Goal: Answer question/provide support

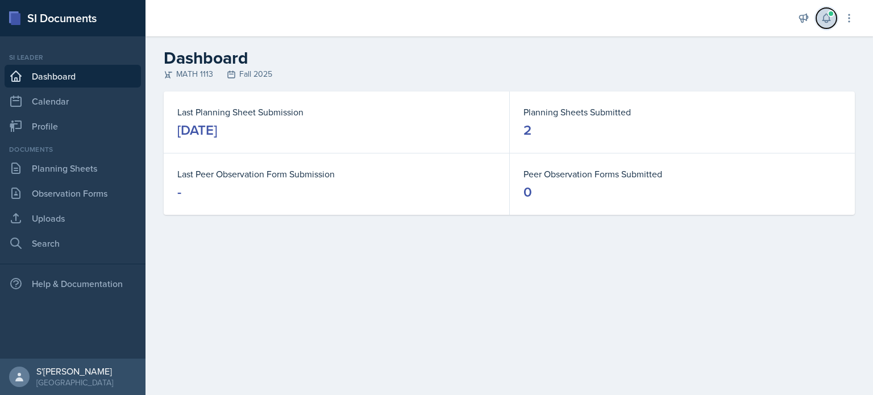
click at [830, 22] on icon at bounding box center [825, 17] width 11 height 11
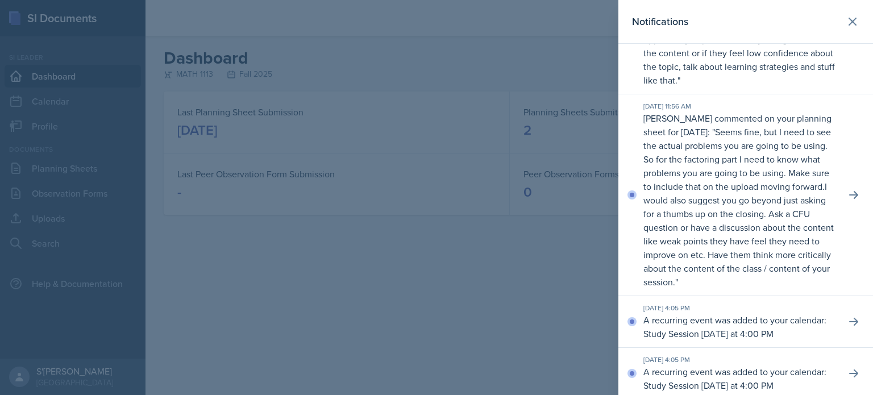
scroll to position [100, 0]
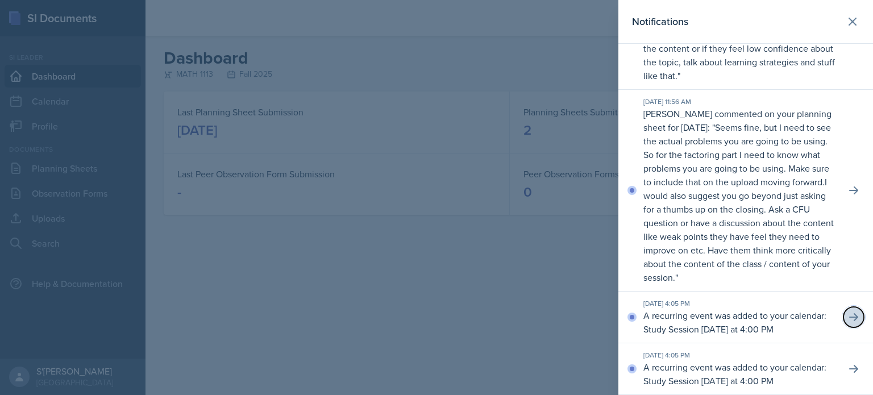
click at [843, 311] on button at bounding box center [853, 317] width 20 height 20
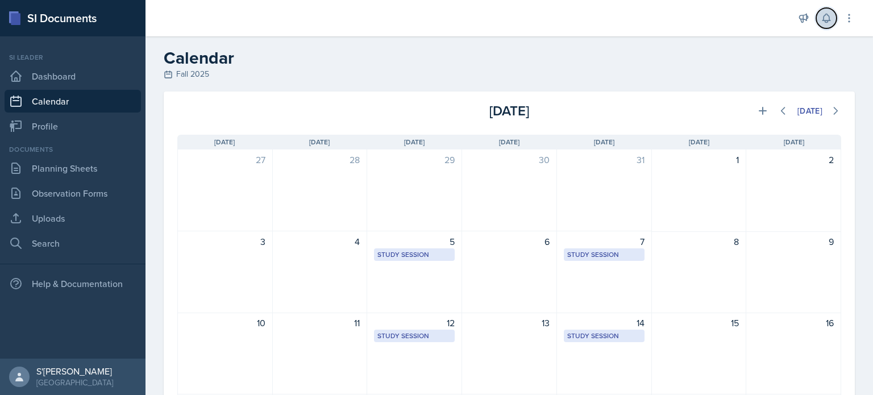
click at [824, 22] on icon at bounding box center [825, 17] width 11 height 11
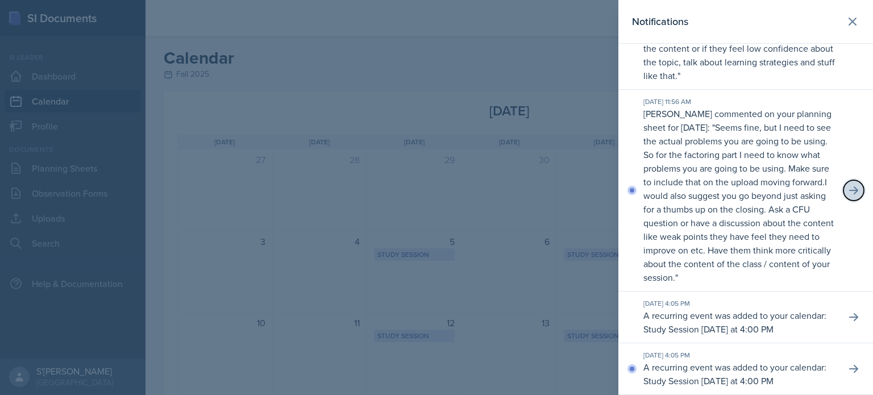
click at [848, 188] on icon at bounding box center [853, 190] width 11 height 11
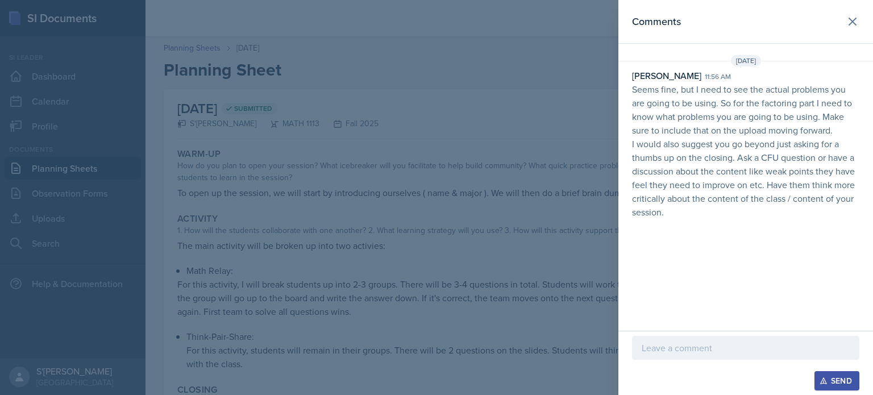
click at [445, 253] on div at bounding box center [436, 197] width 873 height 395
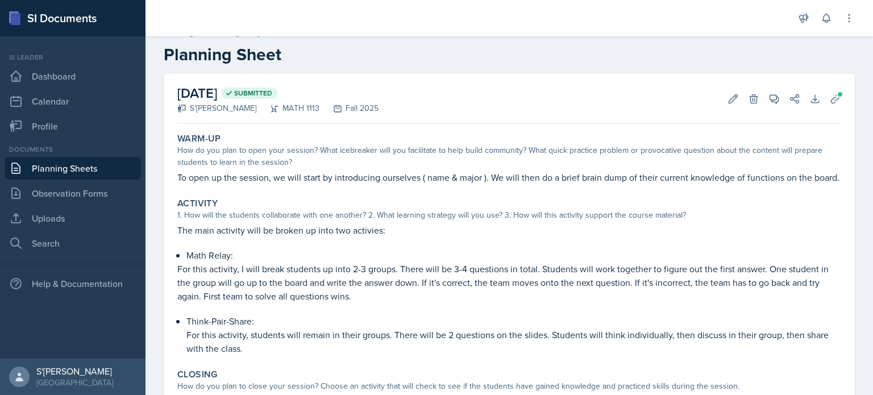
scroll to position [15, 0]
click at [764, 90] on button "View Comments" at bounding box center [774, 99] width 20 height 20
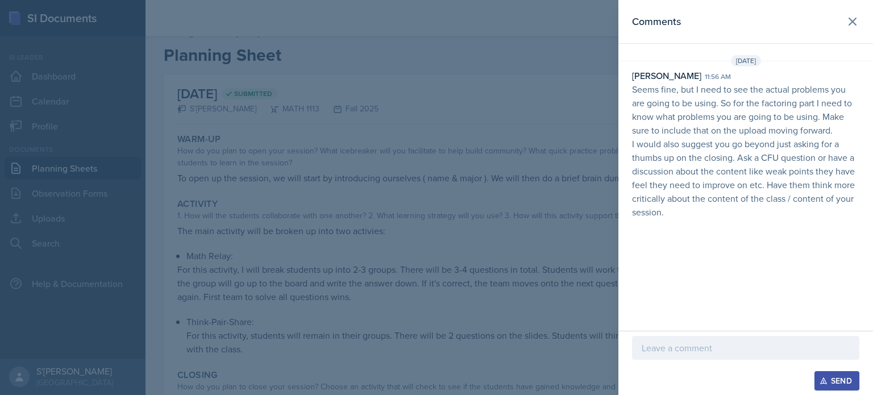
click at [469, 175] on div at bounding box center [436, 197] width 873 height 395
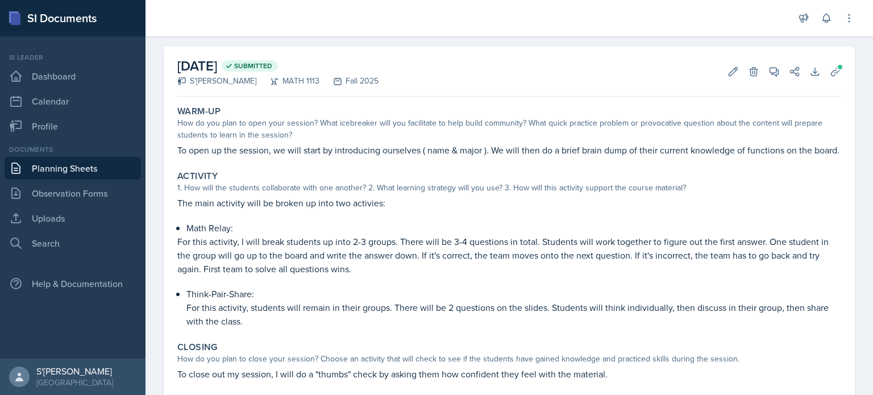
scroll to position [42, 0]
click at [770, 68] on icon at bounding box center [774, 72] width 9 height 9
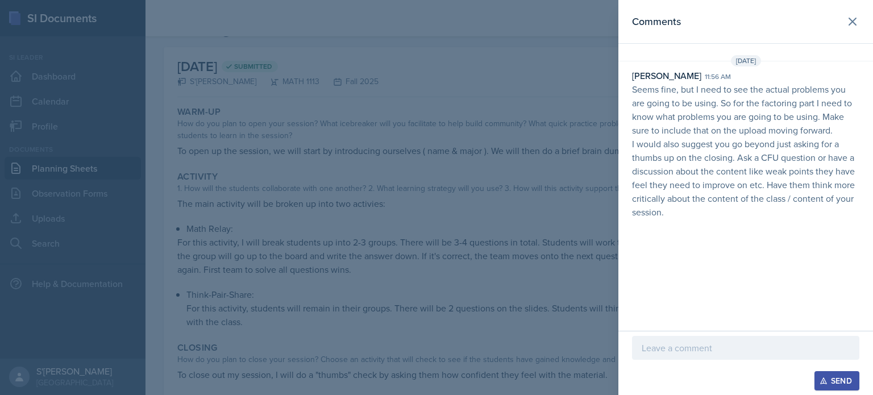
click at [770, 95] on p "Seems fine, but I need to see the actual problems you are going to be using. So…" at bounding box center [745, 109] width 227 height 55
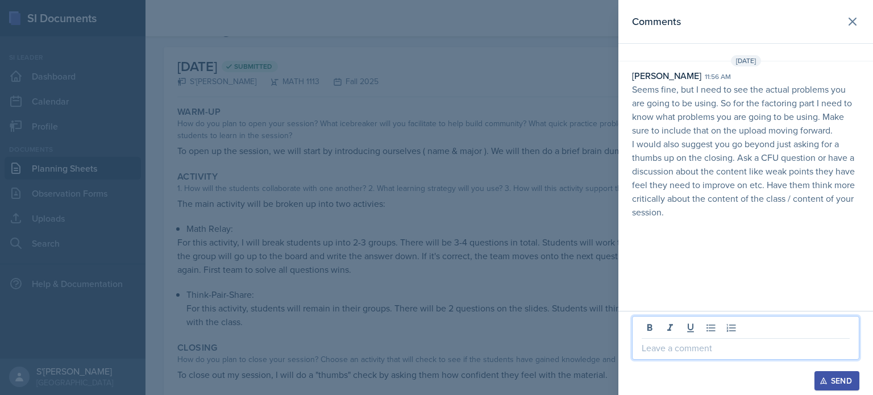
click at [714, 353] on p at bounding box center [745, 348] width 208 height 14
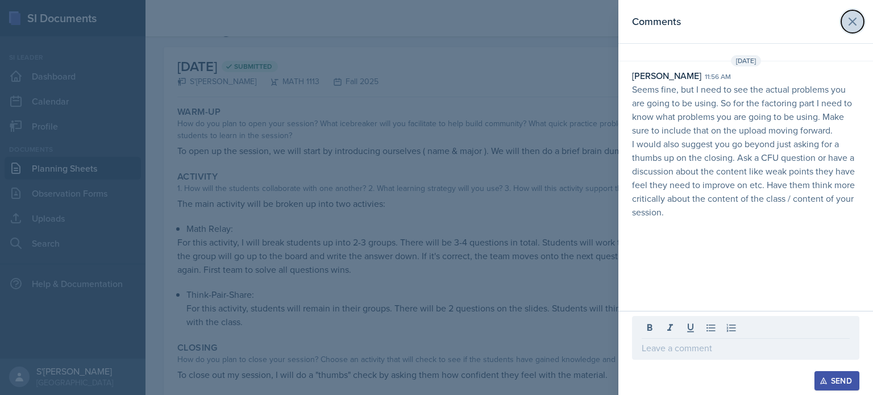
click at [852, 18] on icon at bounding box center [852, 22] width 14 height 14
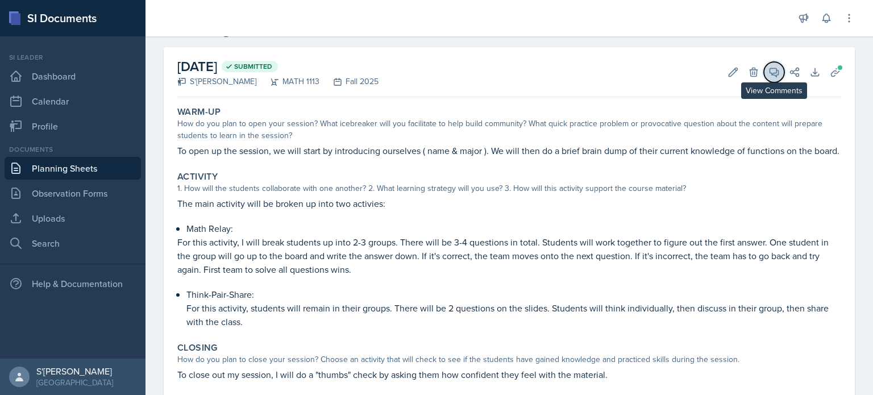
click at [771, 72] on button "View Comments" at bounding box center [774, 72] width 20 height 20
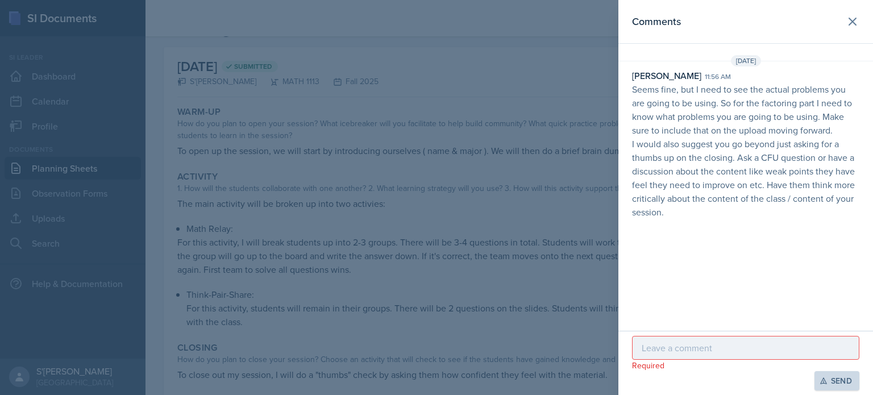
click at [701, 343] on p at bounding box center [745, 348] width 208 height 14
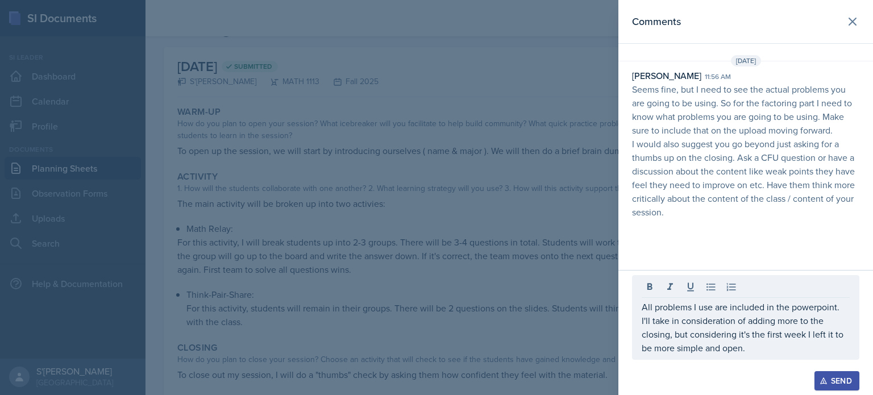
click at [833, 377] on div "Send" at bounding box center [837, 380] width 30 height 9
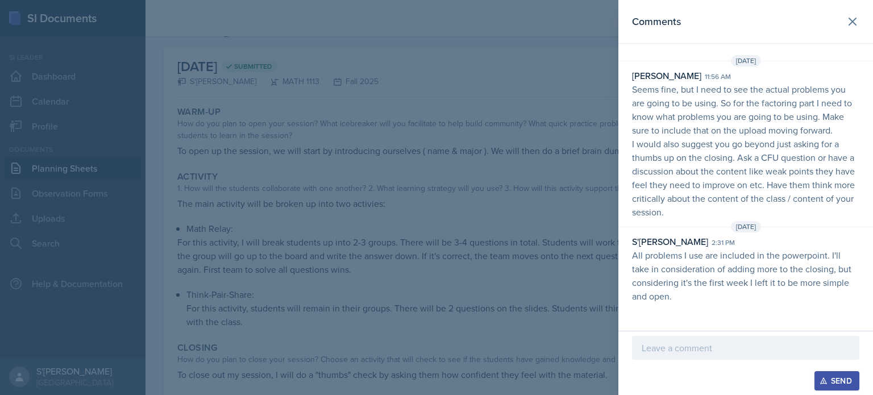
click at [575, 263] on div at bounding box center [436, 197] width 873 height 395
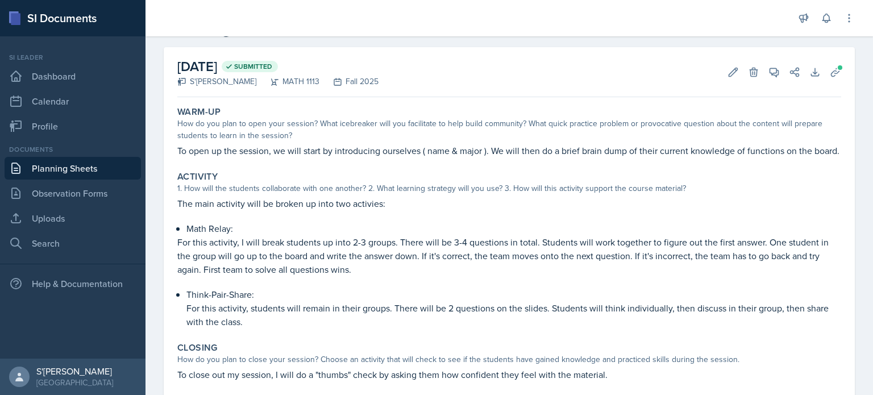
click at [107, 163] on link "Planning Sheets" at bounding box center [73, 168] width 136 height 23
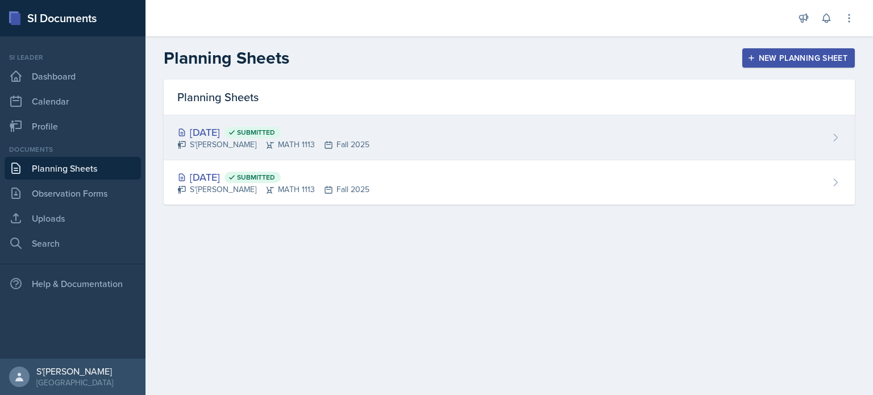
click at [335, 149] on div "S'[PERSON_NAME] MATH 1113 Fall 2025" at bounding box center [273, 145] width 192 height 12
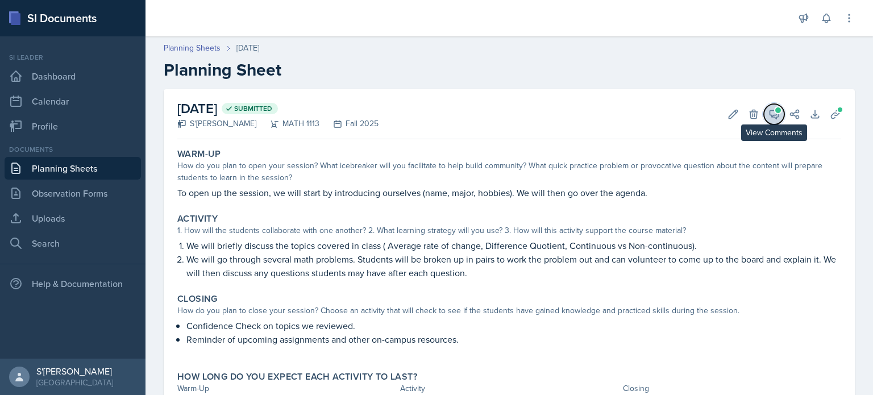
click at [768, 111] on icon at bounding box center [773, 114] width 11 height 11
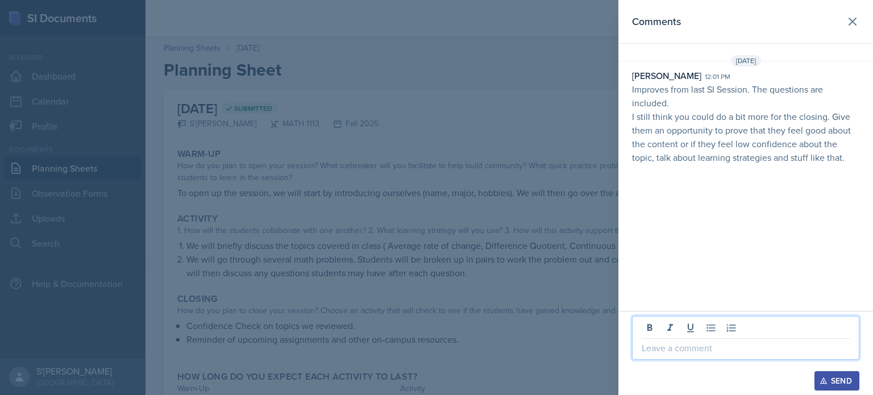
click at [698, 345] on p at bounding box center [745, 348] width 208 height 14
click at [648, 353] on p "�👍🏽" at bounding box center [745, 348] width 208 height 14
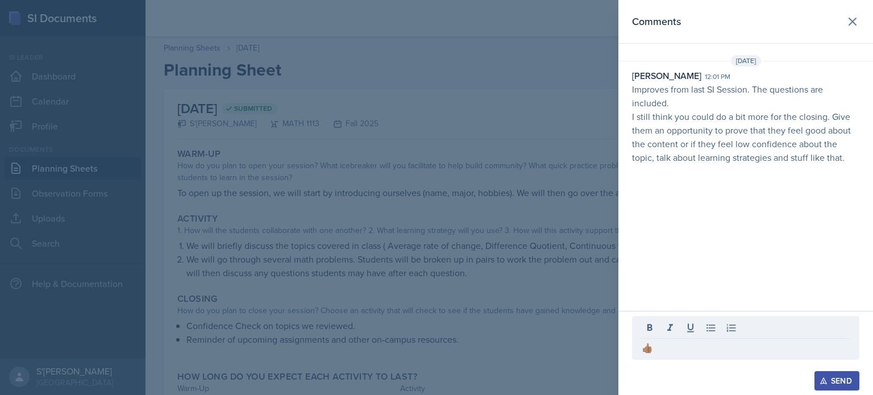
click at [859, 378] on div "👍🏽 Send" at bounding box center [745, 353] width 255 height 84
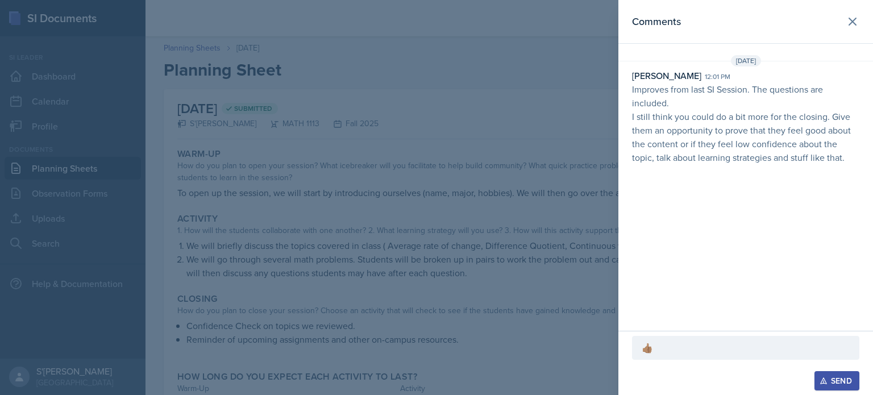
click at [840, 378] on div "Send" at bounding box center [837, 380] width 30 height 9
click at [756, 116] on p "I still think you could do a bit more for the closing. Give them an opportunity…" at bounding box center [745, 137] width 227 height 55
click at [474, 268] on div at bounding box center [436, 197] width 873 height 395
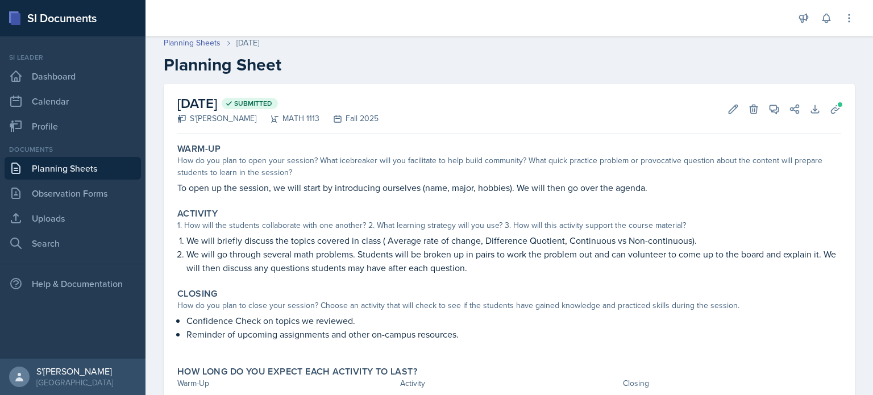
scroll to position [5, 0]
click at [70, 124] on link "Profile" at bounding box center [73, 126] width 136 height 23
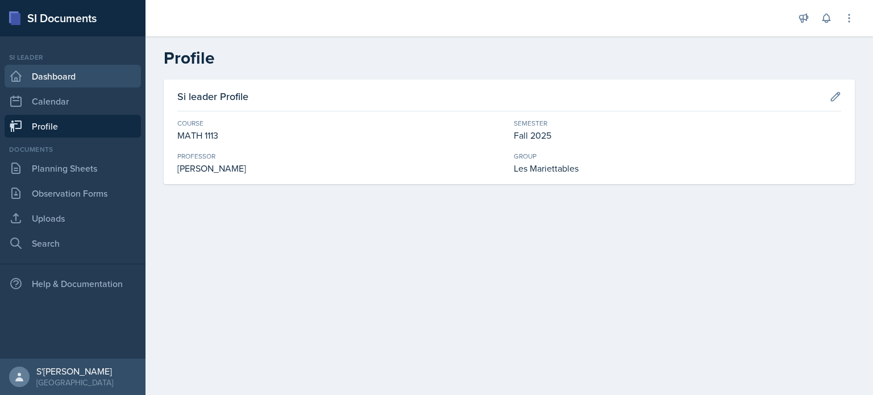
click at [89, 83] on link "Dashboard" at bounding box center [73, 76] width 136 height 23
